Goal: Transaction & Acquisition: Purchase product/service

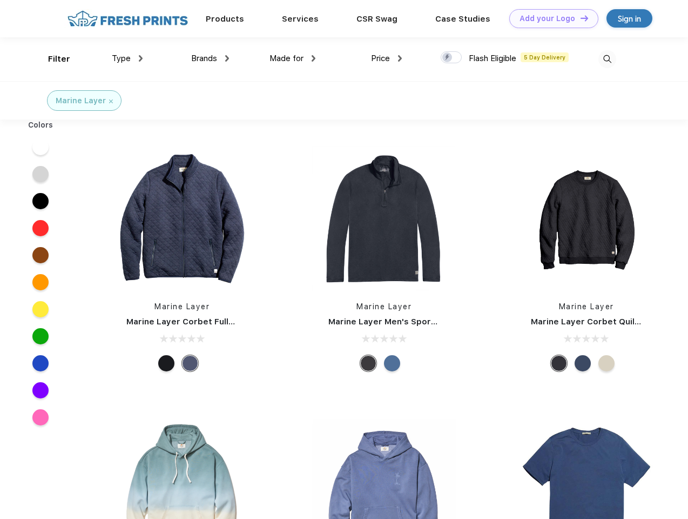
scroll to position [1, 0]
click at [550, 18] on link "Add your Logo Design Tool" at bounding box center [554, 18] width 89 height 19
click at [0, 0] on div "Design Tool" at bounding box center [0, 0] width 0 height 0
click at [580, 18] on link "Add your Logo Design Tool" at bounding box center [554, 18] width 89 height 19
click at [52, 59] on div "Filter" at bounding box center [59, 59] width 22 height 12
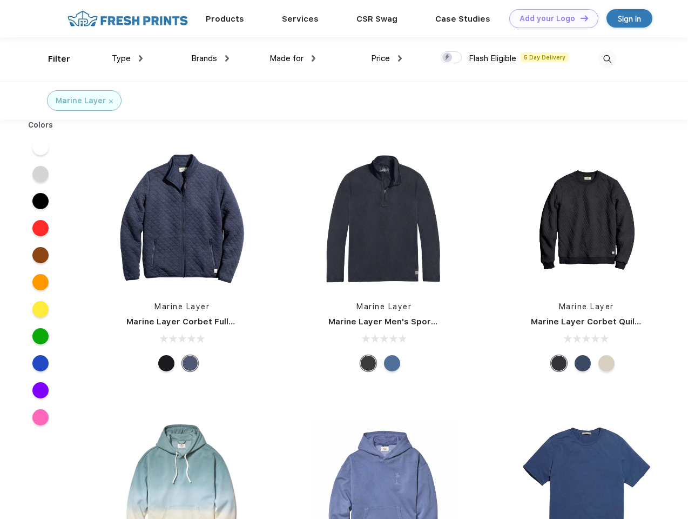
click at [128, 58] on span "Type" at bounding box center [121, 58] width 19 height 10
click at [210, 58] on span "Brands" at bounding box center [204, 58] width 26 height 10
click at [293, 58] on span "Made for" at bounding box center [287, 58] width 34 height 10
click at [387, 58] on span "Price" at bounding box center [380, 58] width 19 height 10
click at [452, 58] on div at bounding box center [451, 57] width 21 height 12
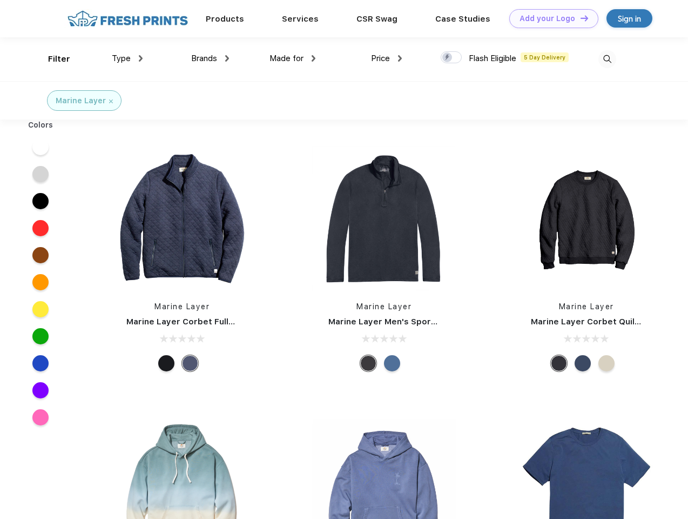
click at [448, 58] on input "checkbox" at bounding box center [444, 54] width 7 height 7
click at [607, 59] on img at bounding box center [608, 59] width 18 height 18
